Goal: Transaction & Acquisition: Book appointment/travel/reservation

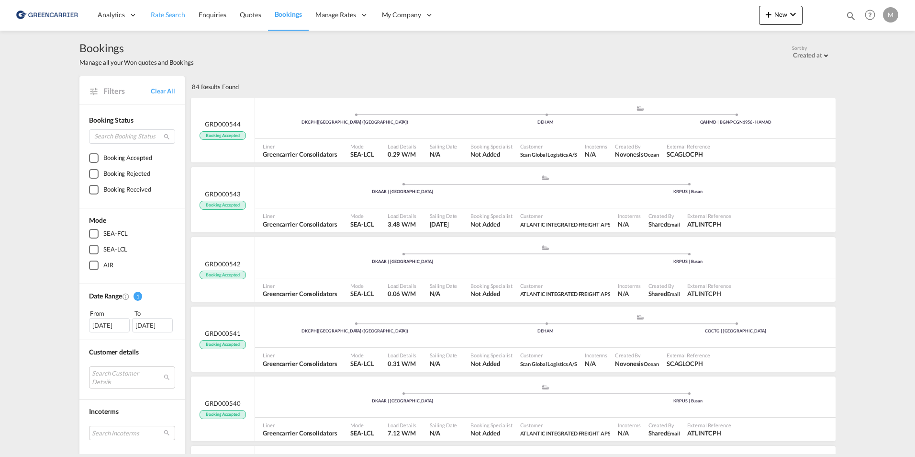
click at [175, 15] on span "Rate Search" at bounding box center [168, 15] width 34 height 8
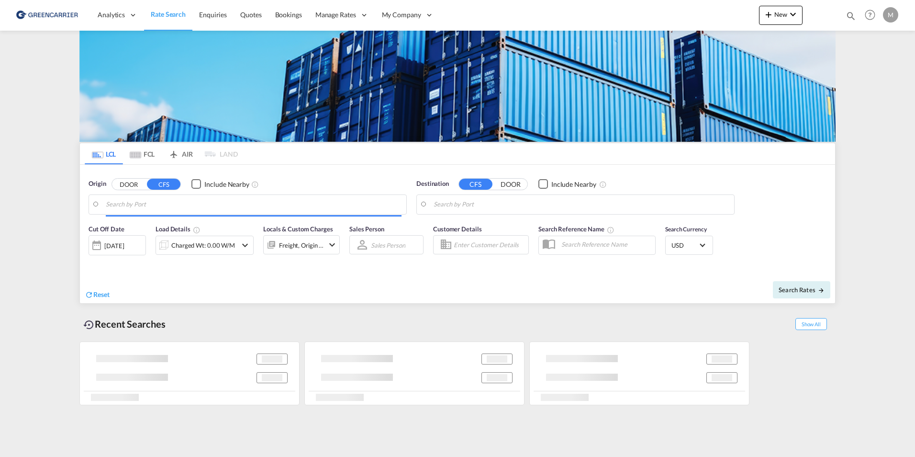
type input "DK-2880, Bagsværd"
type input "[GEOGRAPHIC_DATA], NZAKL"
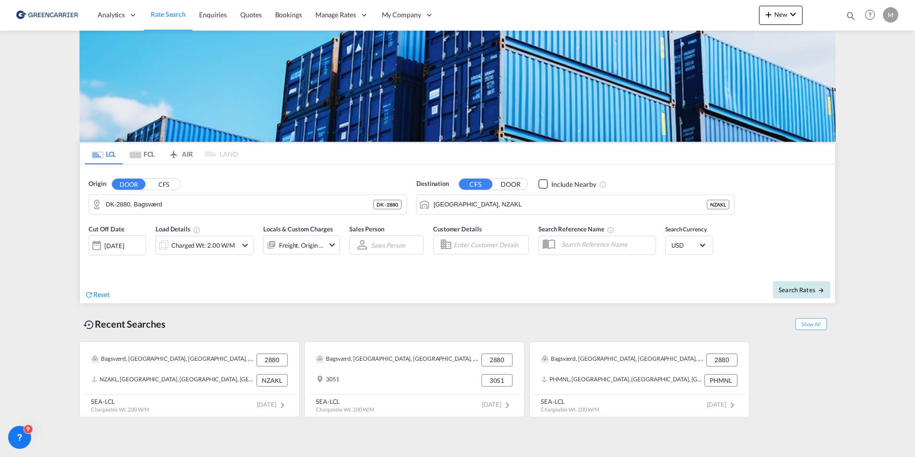
click at [808, 296] on button "Search Rates" at bounding box center [801, 289] width 57 height 17
type input "2880 to NZAKL / [DATE]"
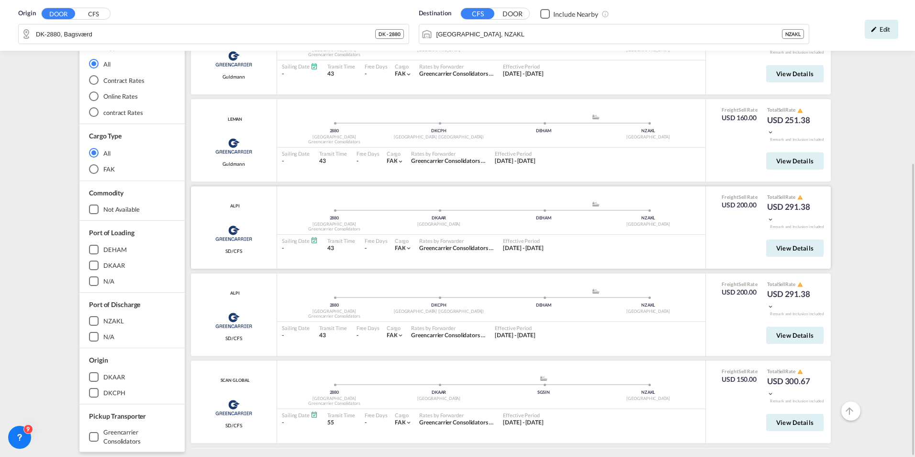
scroll to position [48, 0]
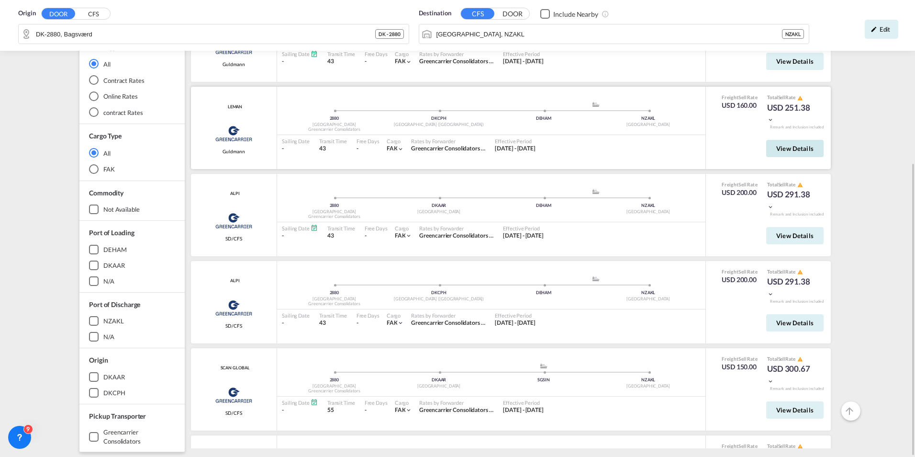
click at [794, 147] on span "View Details" at bounding box center [794, 149] width 37 height 8
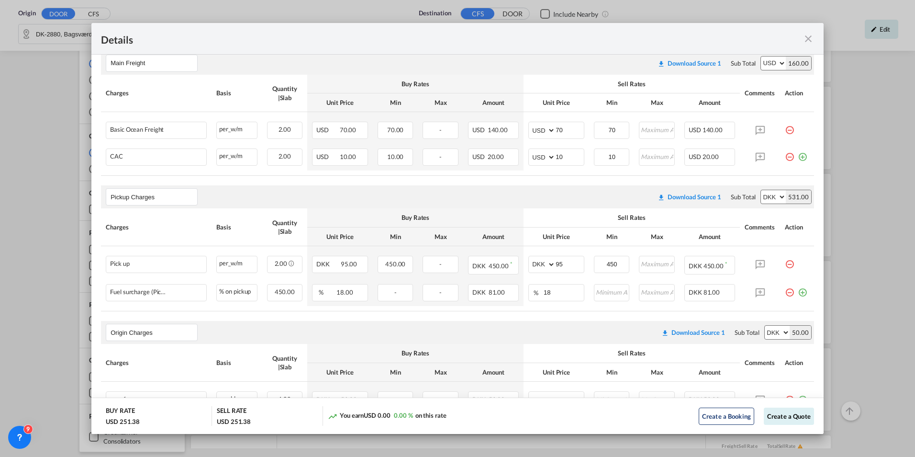
scroll to position [282, 0]
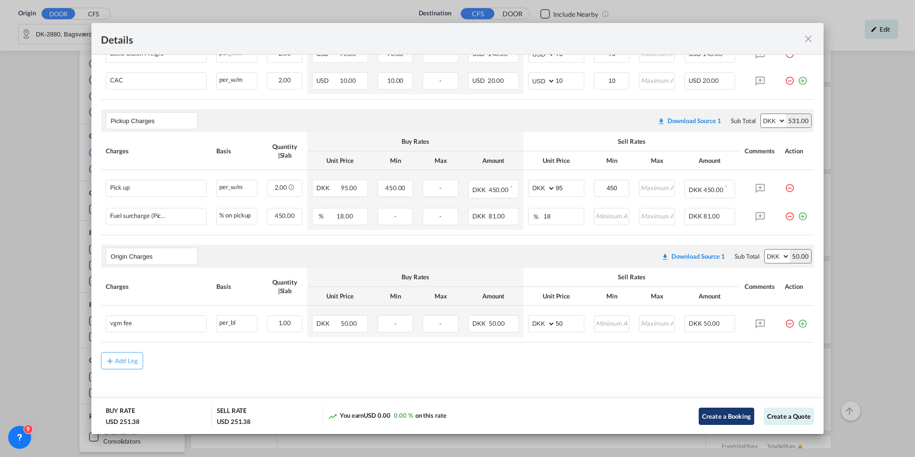
click at [717, 412] on button "Create a Booking" at bounding box center [727, 415] width 56 height 17
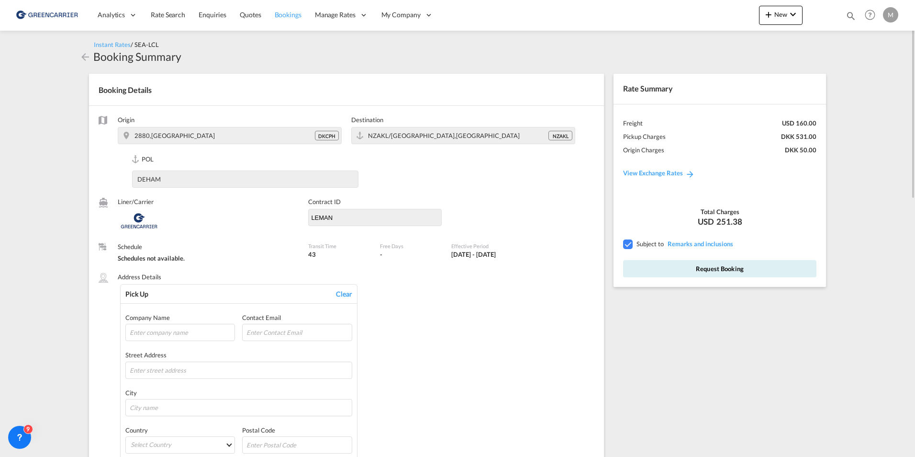
click at [290, 14] on span "Bookings" at bounding box center [288, 15] width 27 height 8
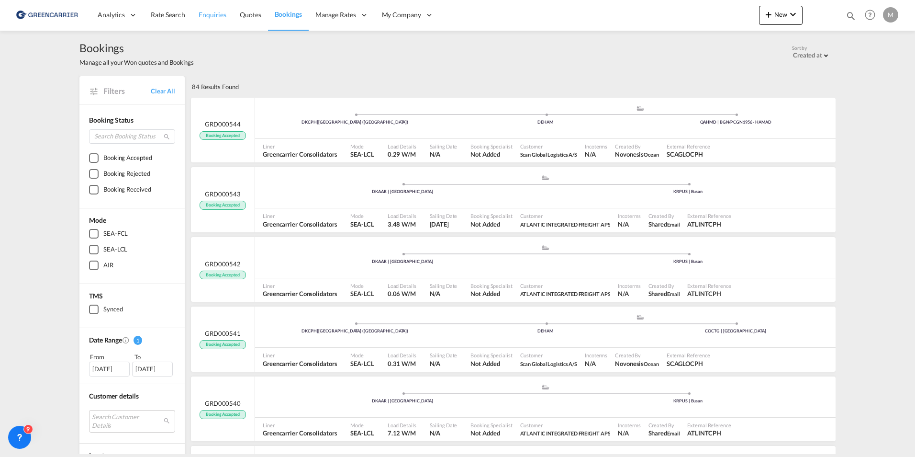
click at [220, 15] on span "Enquiries" at bounding box center [213, 15] width 28 height 8
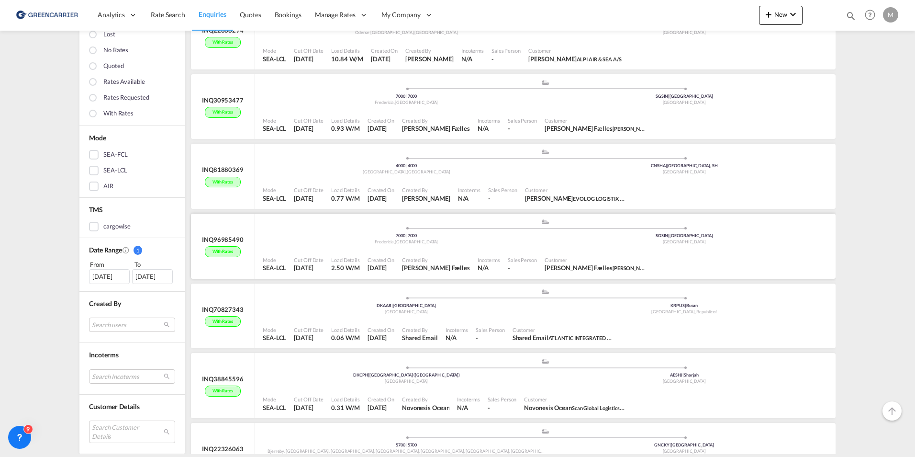
scroll to position [335, 0]
